Goal: Information Seeking & Learning: Learn about a topic

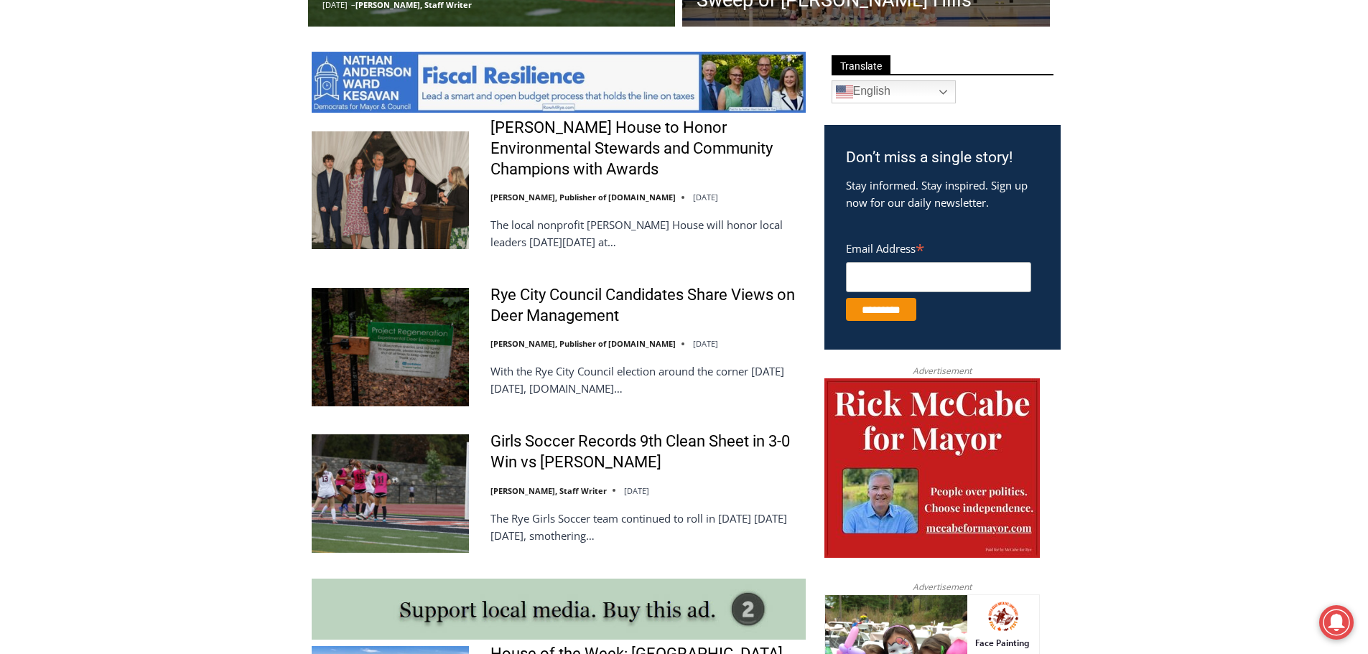
scroll to position [816, 0]
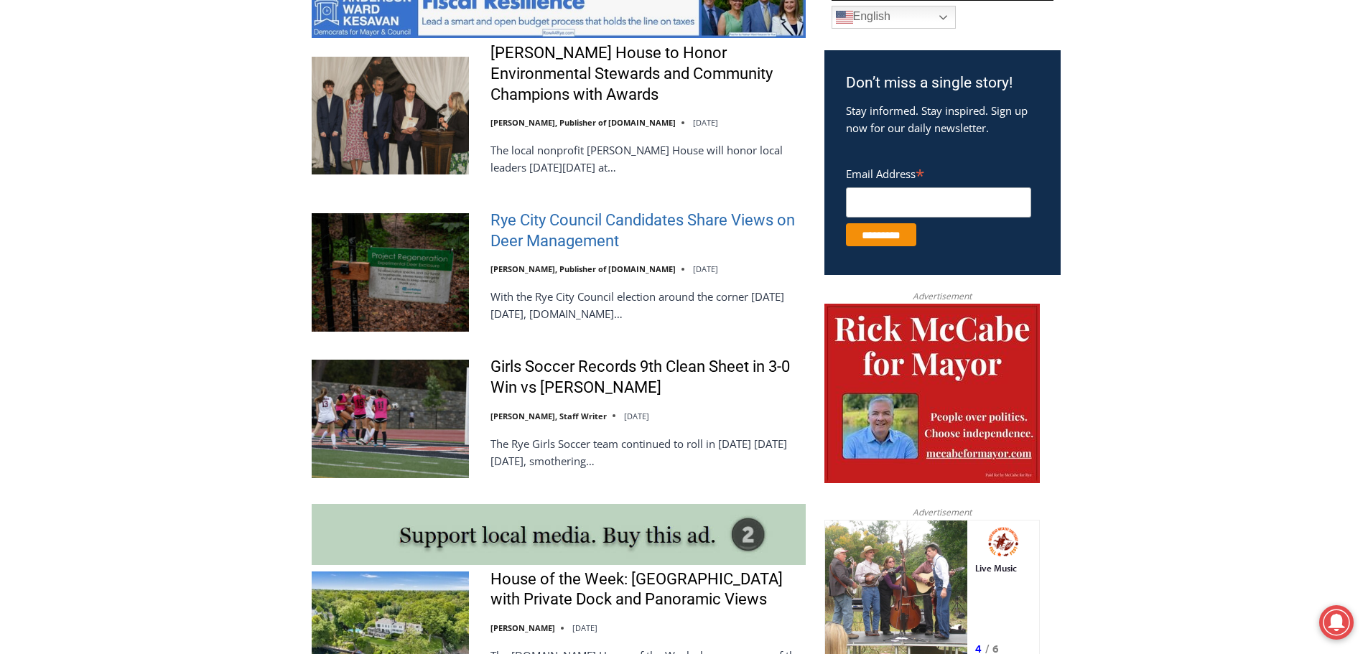
click at [578, 236] on link "Rye City Council Candidates Share Views on Deer Management" at bounding box center [647, 230] width 315 height 41
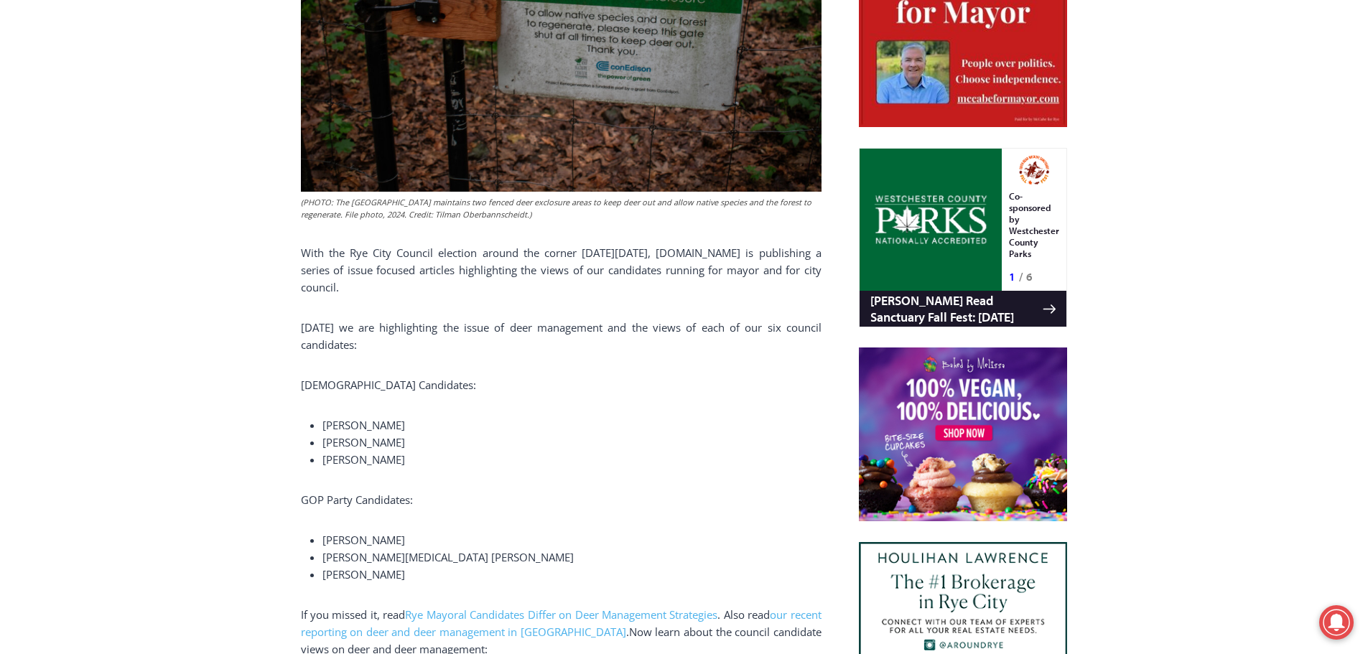
scroll to position [855, 0]
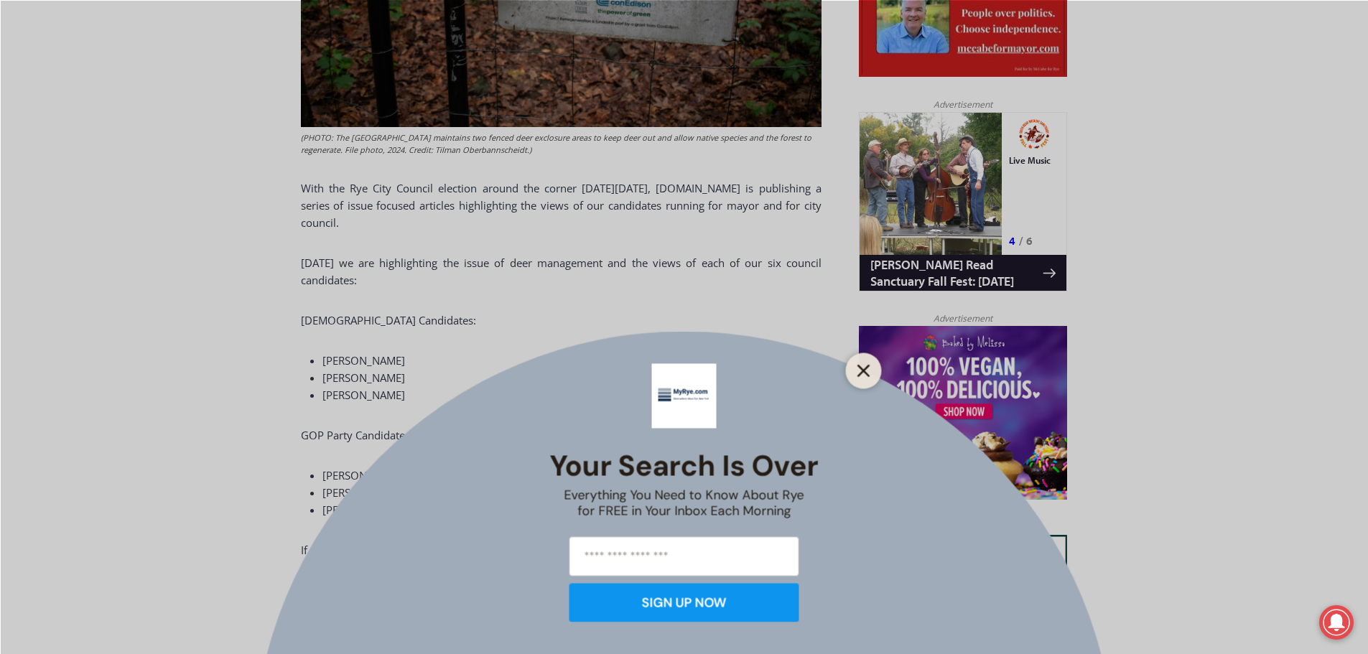
click at [859, 376] on line "Close" at bounding box center [863, 370] width 10 height 10
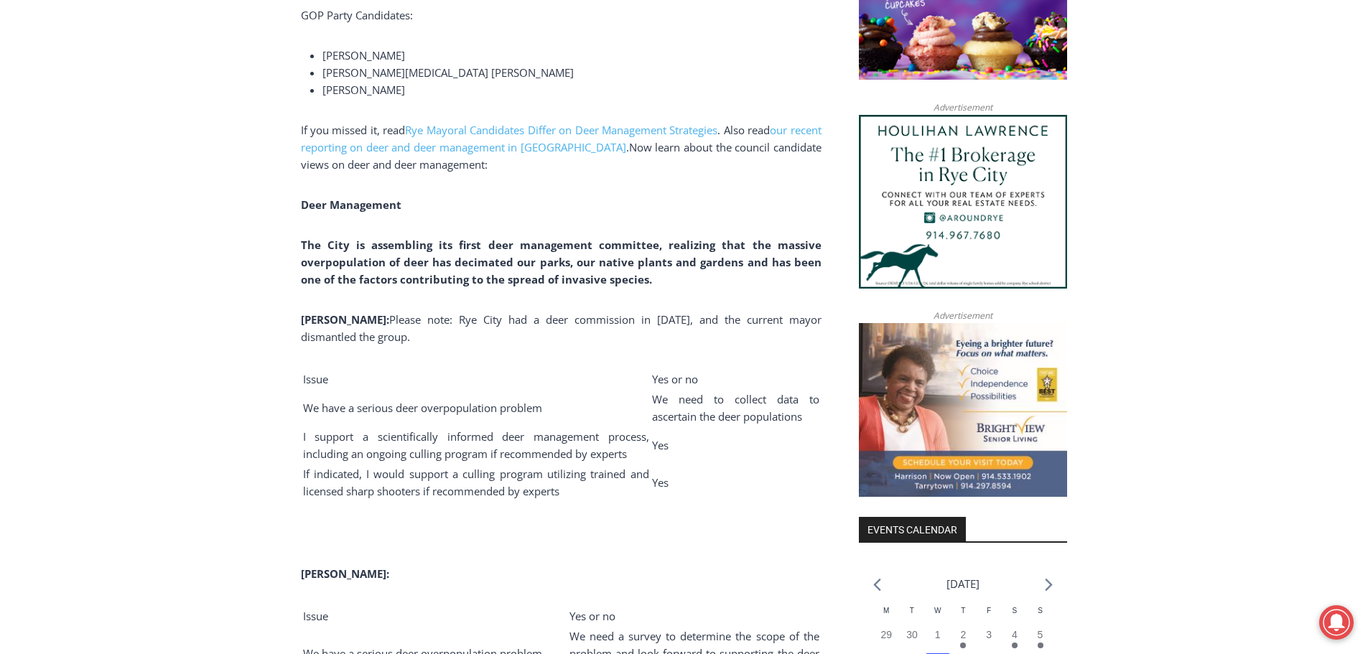
scroll to position [1348, 0]
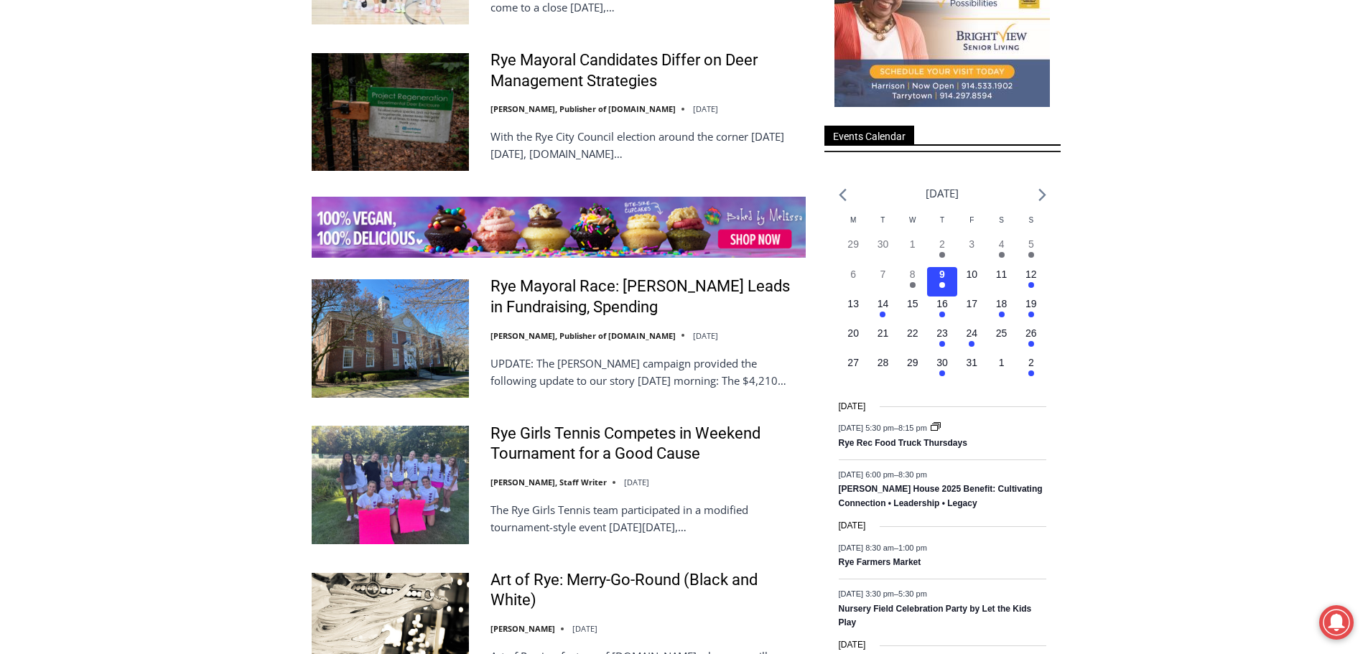
scroll to position [2102, 0]
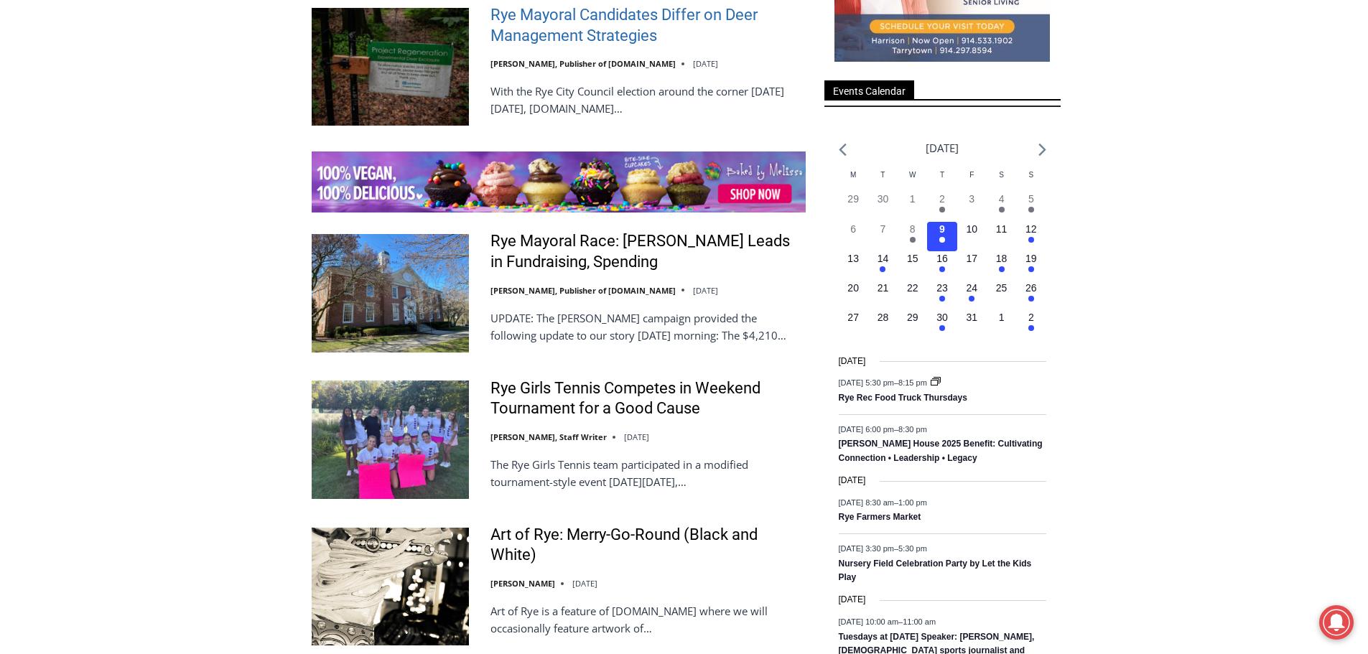
click at [597, 46] on link "Rye Mayoral Candidates Differ on Deer Management Strategies" at bounding box center [647, 25] width 315 height 41
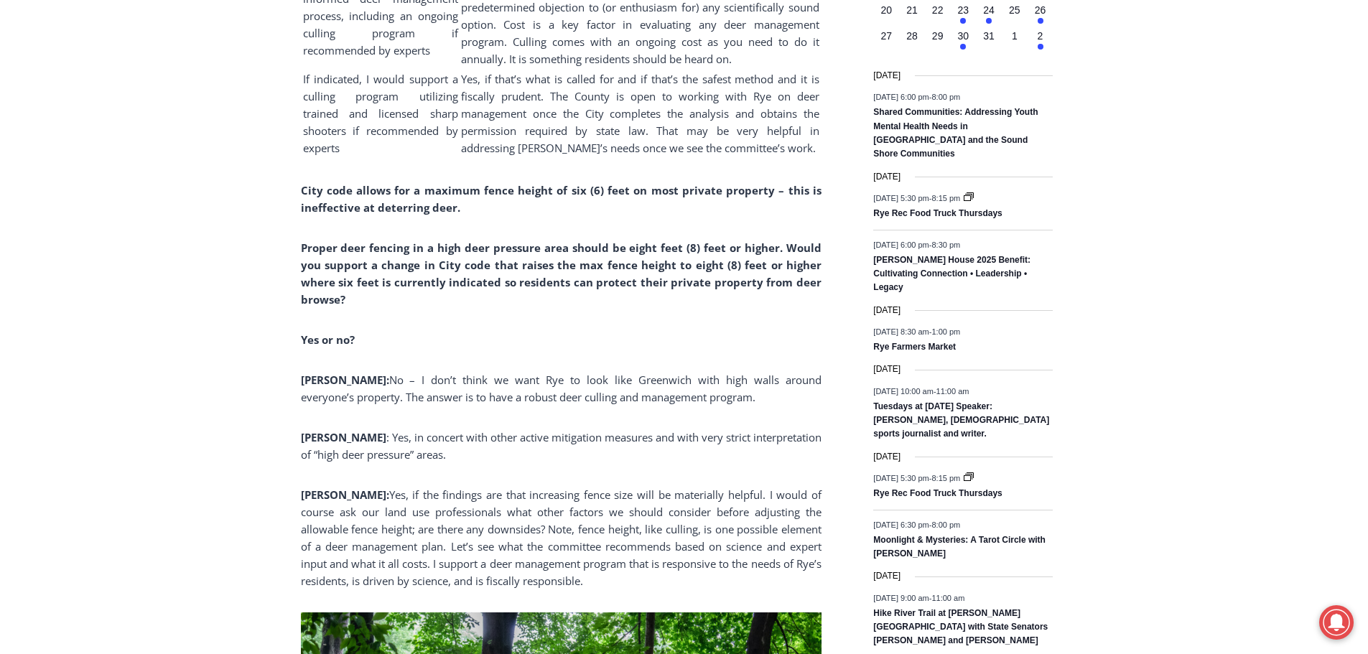
scroll to position [1652, 0]
